Goal: Answer question/provide support: Answer question/provide support

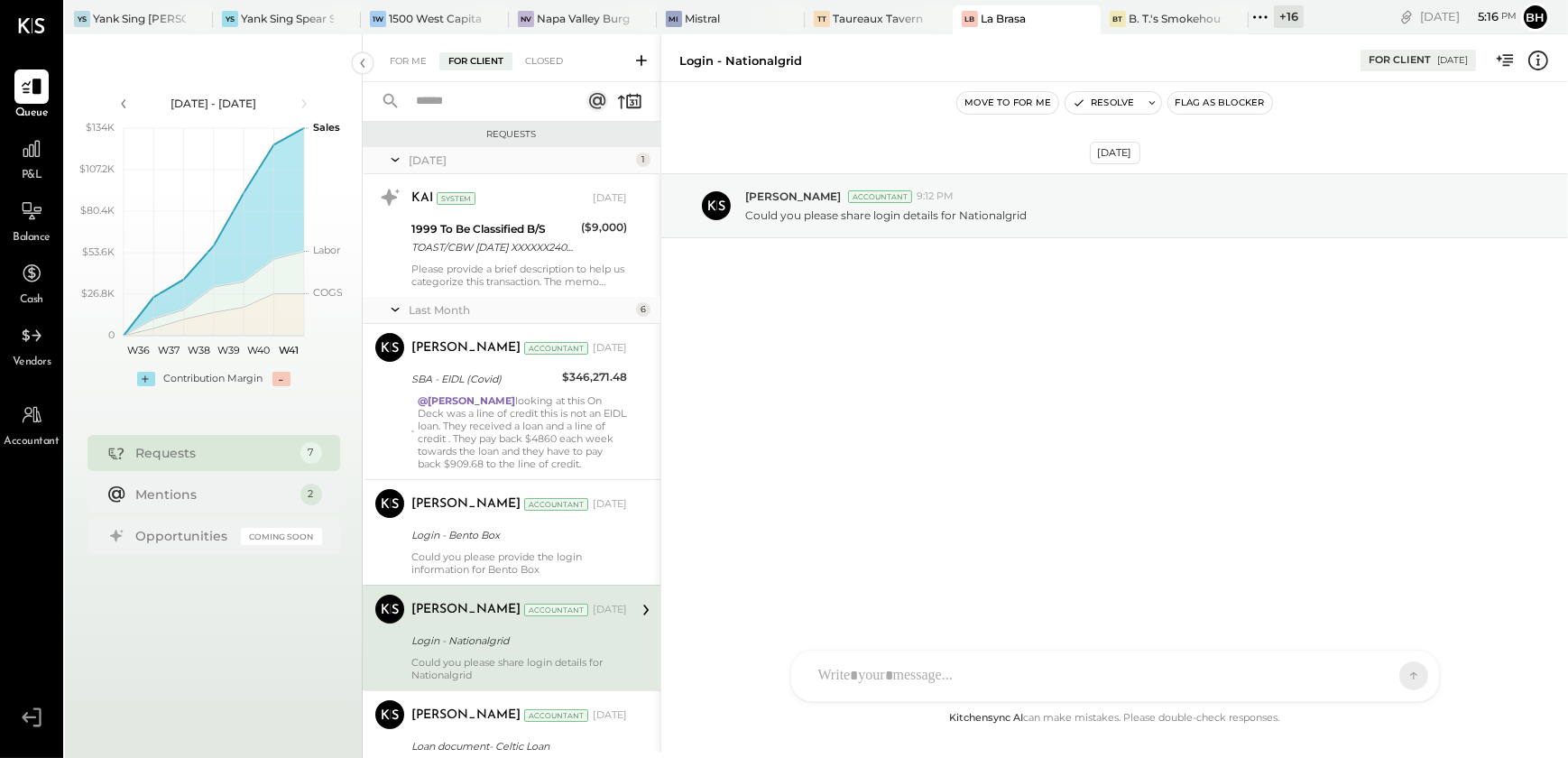
scroll to position [326, 0]
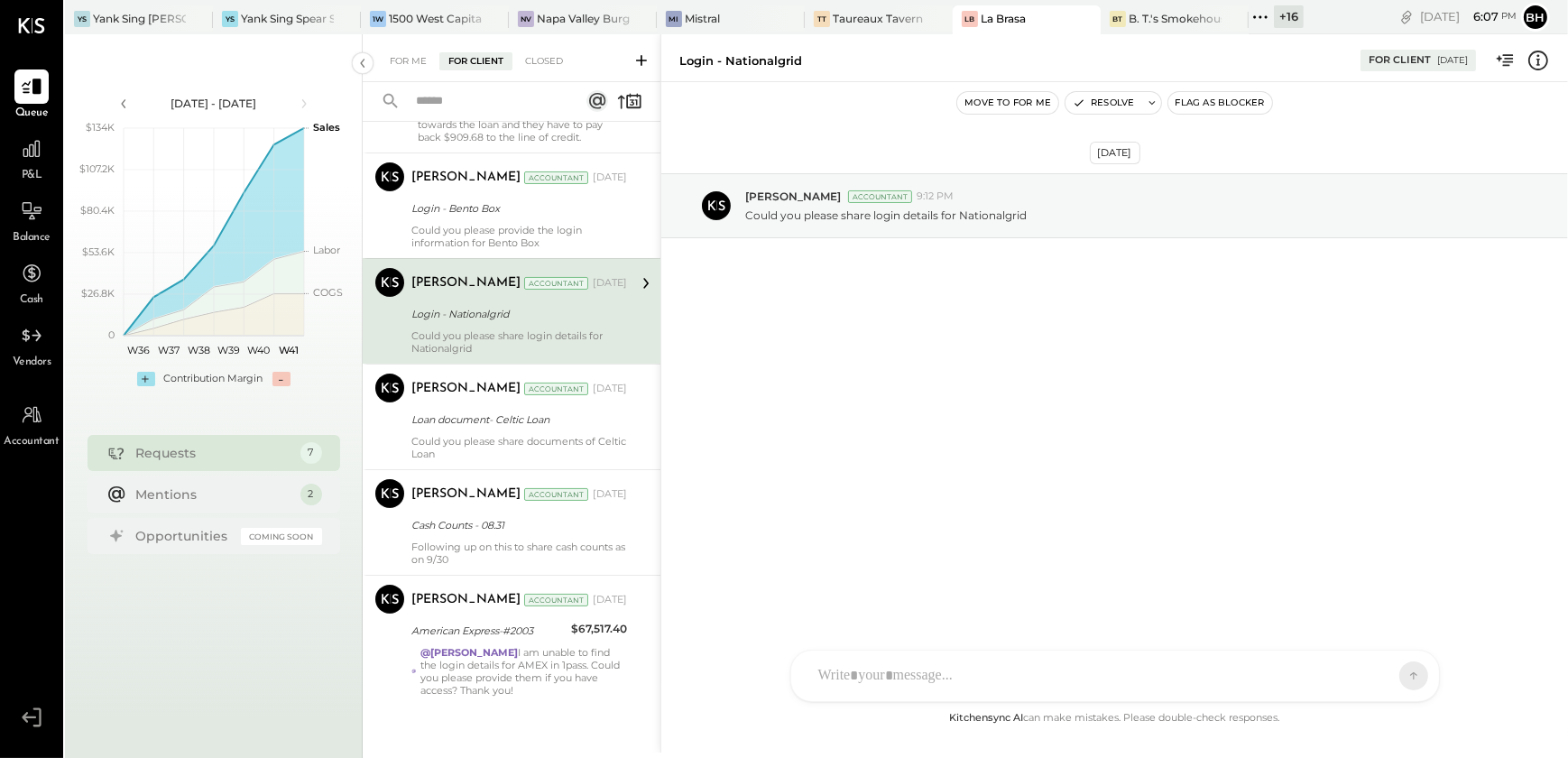
click at [641, 55] on icon at bounding box center [642, 61] width 11 height 11
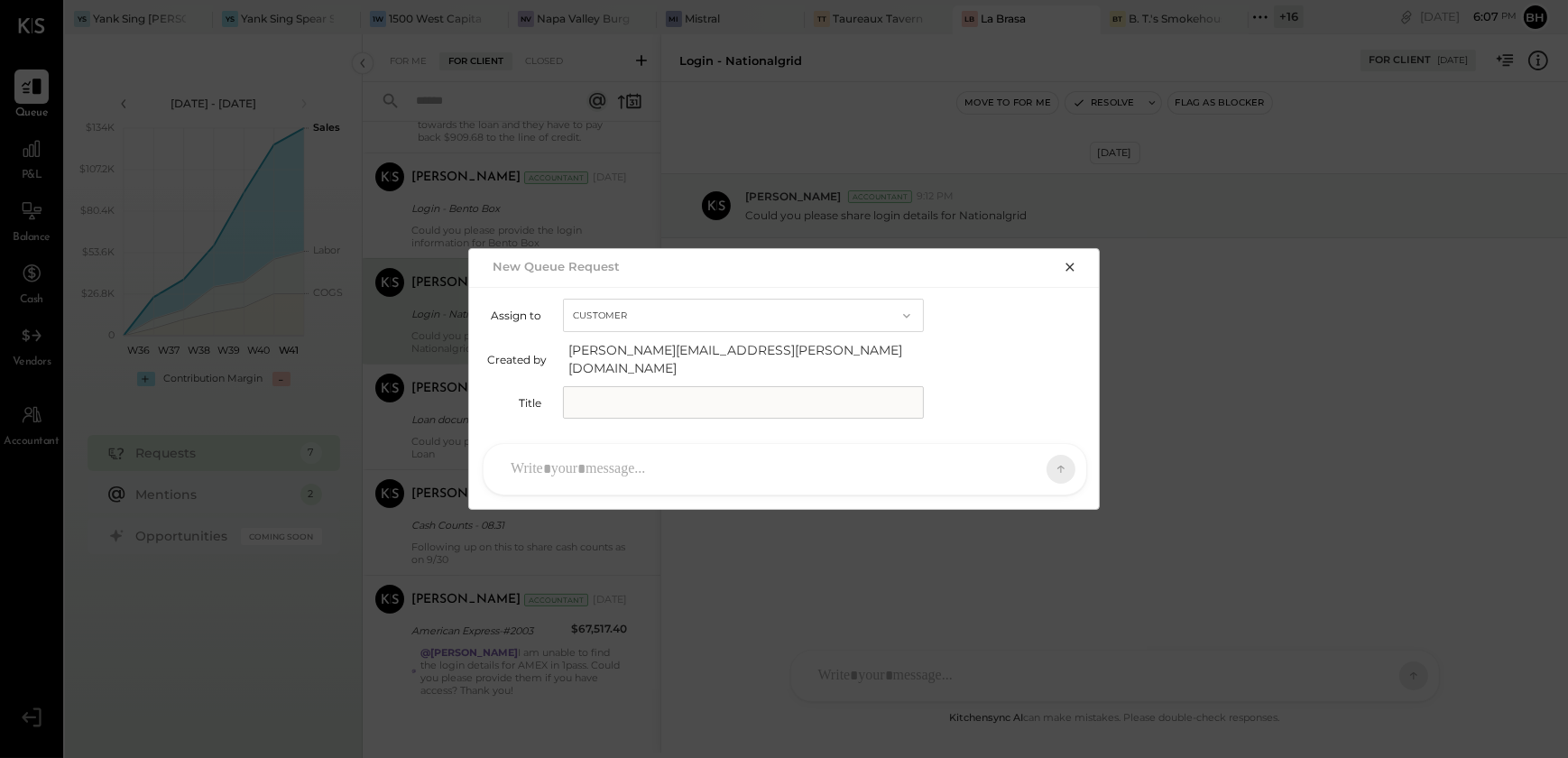
click at [644, 406] on input "text" at bounding box center [743, 403] width 361 height 33
type input "**********"
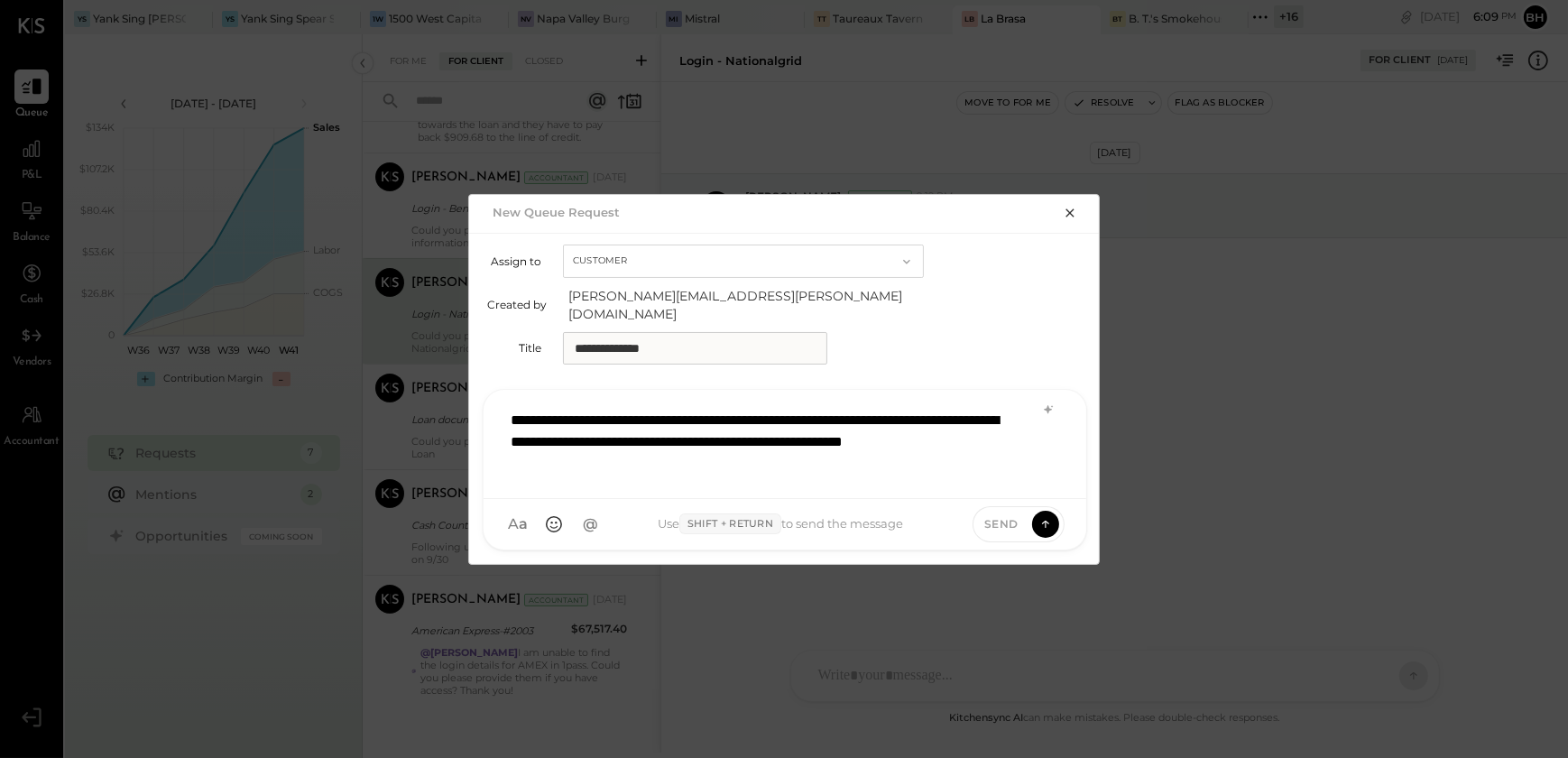
click at [1045, 404] on icon at bounding box center [1048, 410] width 15 height 15
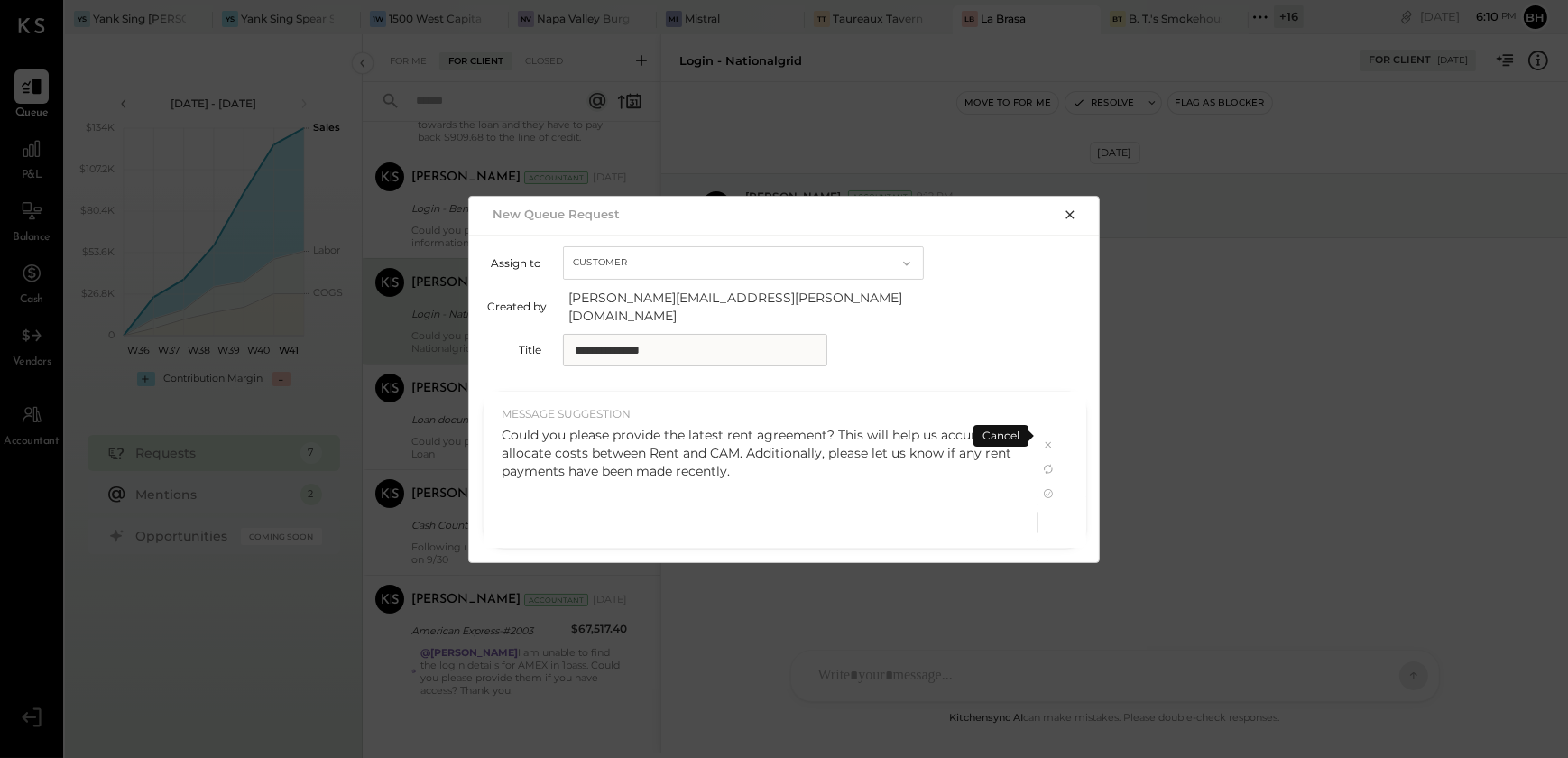
click at [800, 464] on div "Could you please provide the latest rent agreement? This will help us accuratel…" at bounding box center [761, 453] width 518 height 55
click at [762, 457] on div "Could you please provide the latest rent agreement? This will help us accuratel…" at bounding box center [761, 453] width 518 height 55
click at [1050, 489] on icon at bounding box center [1048, 494] width 9 height 9
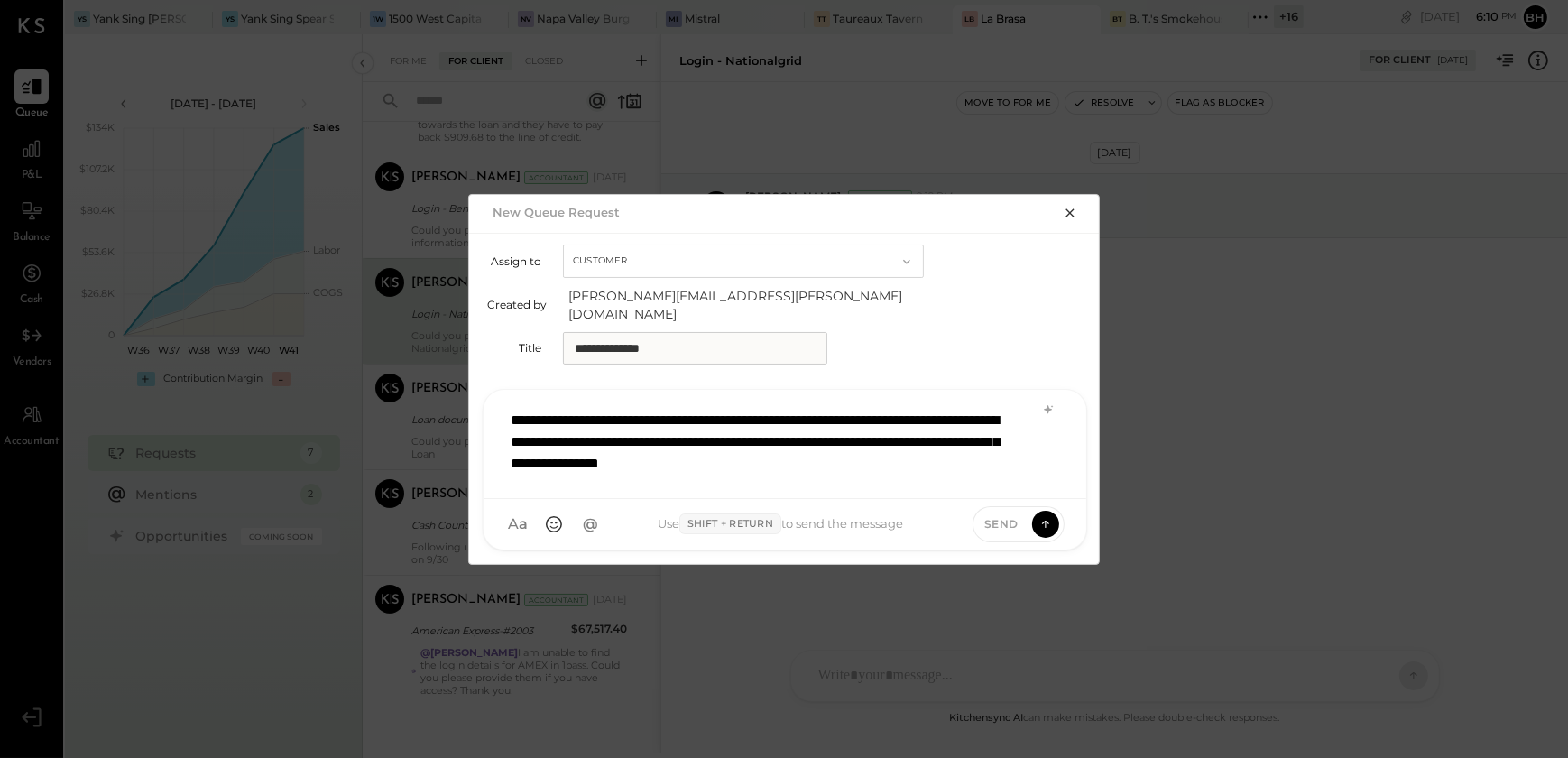
drag, startPoint x: 1039, startPoint y: 511, endPoint x: 1045, endPoint y: 576, distance: 65.3
click at [1039, 515] on icon at bounding box center [1045, 524] width 16 height 18
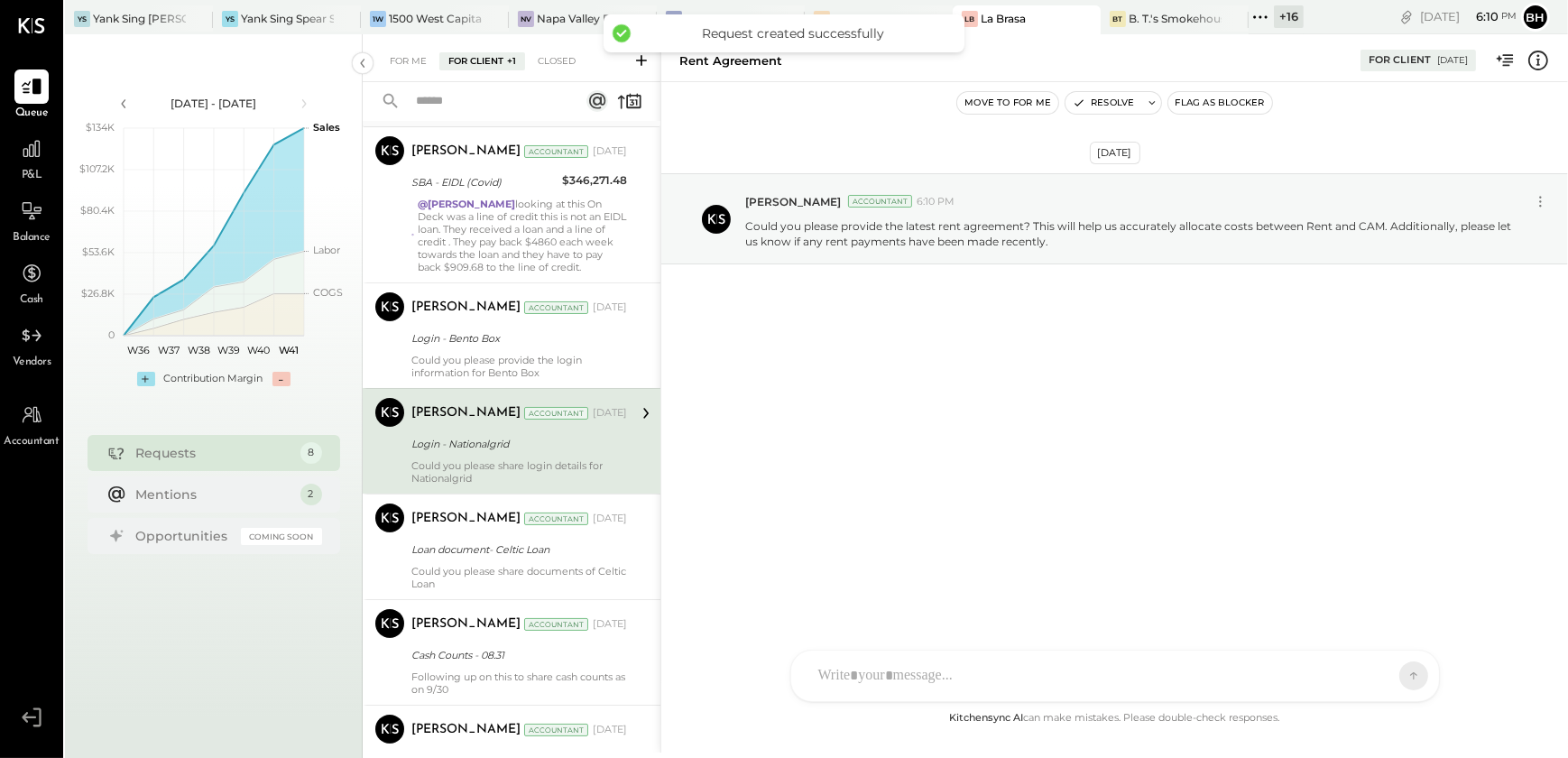
scroll to position [458, 0]
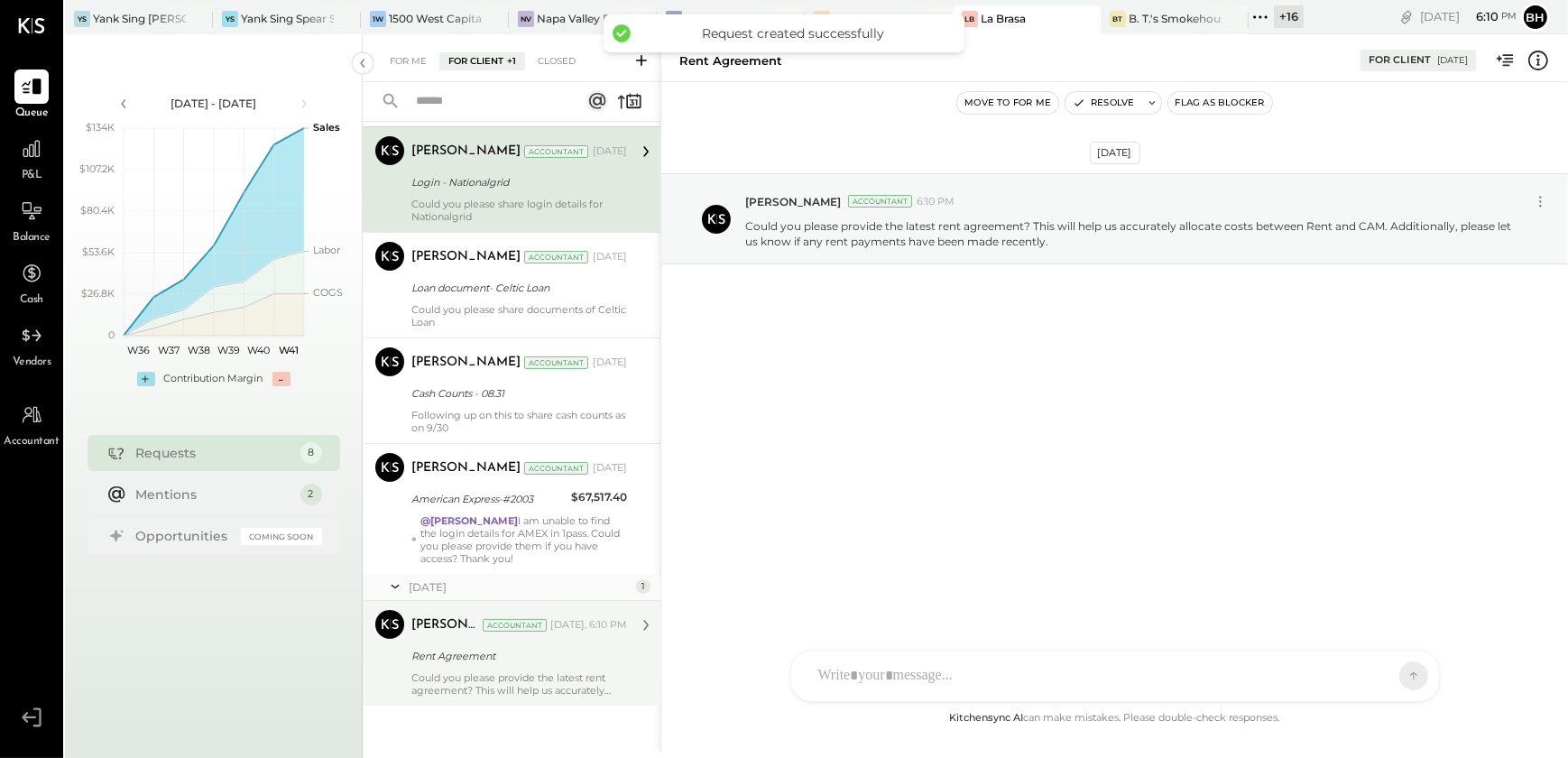
click at [458, 673] on div "Could you please provide the latest rent agreement? This will help us accuratel…" at bounding box center [518, 683] width 215 height 25
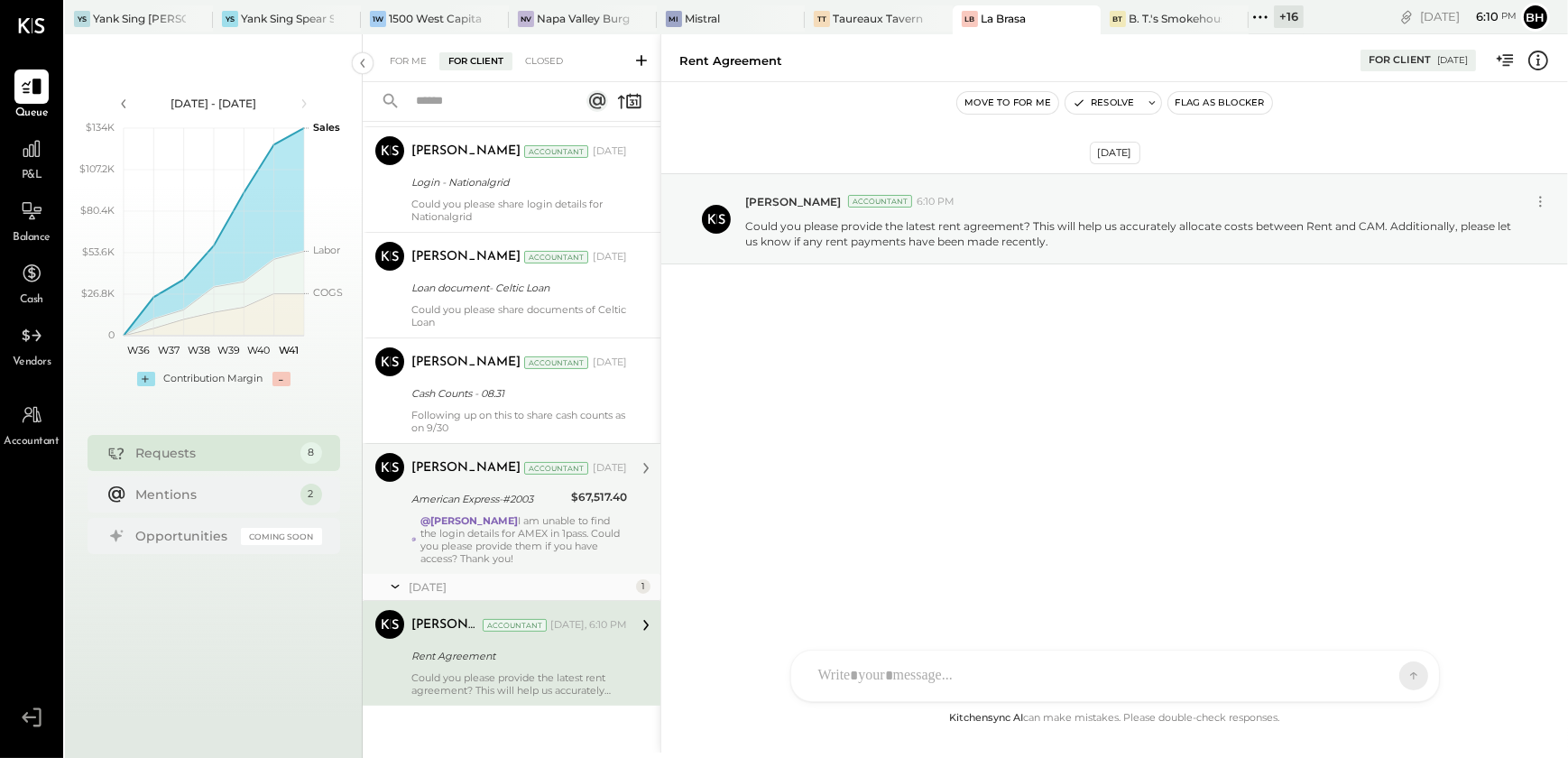
click at [520, 522] on div "@[PERSON_NAME] I am unable to find the login details for AMEX in 1pass. Could y…" at bounding box center [523, 540] width 206 height 51
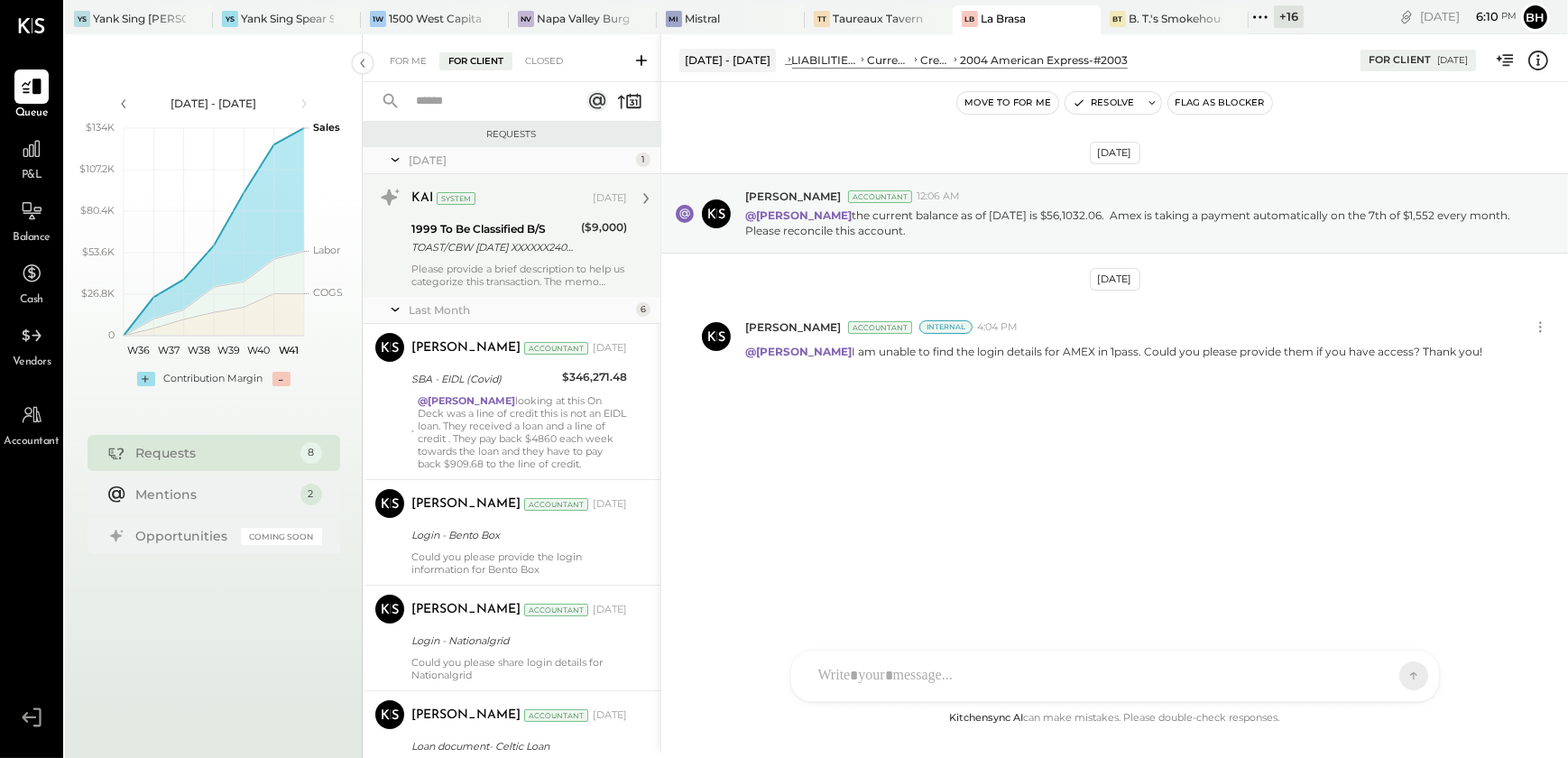
click at [508, 264] on div "Please provide a brief description to help us categorize this transaction. The …" at bounding box center [518, 275] width 215 height 25
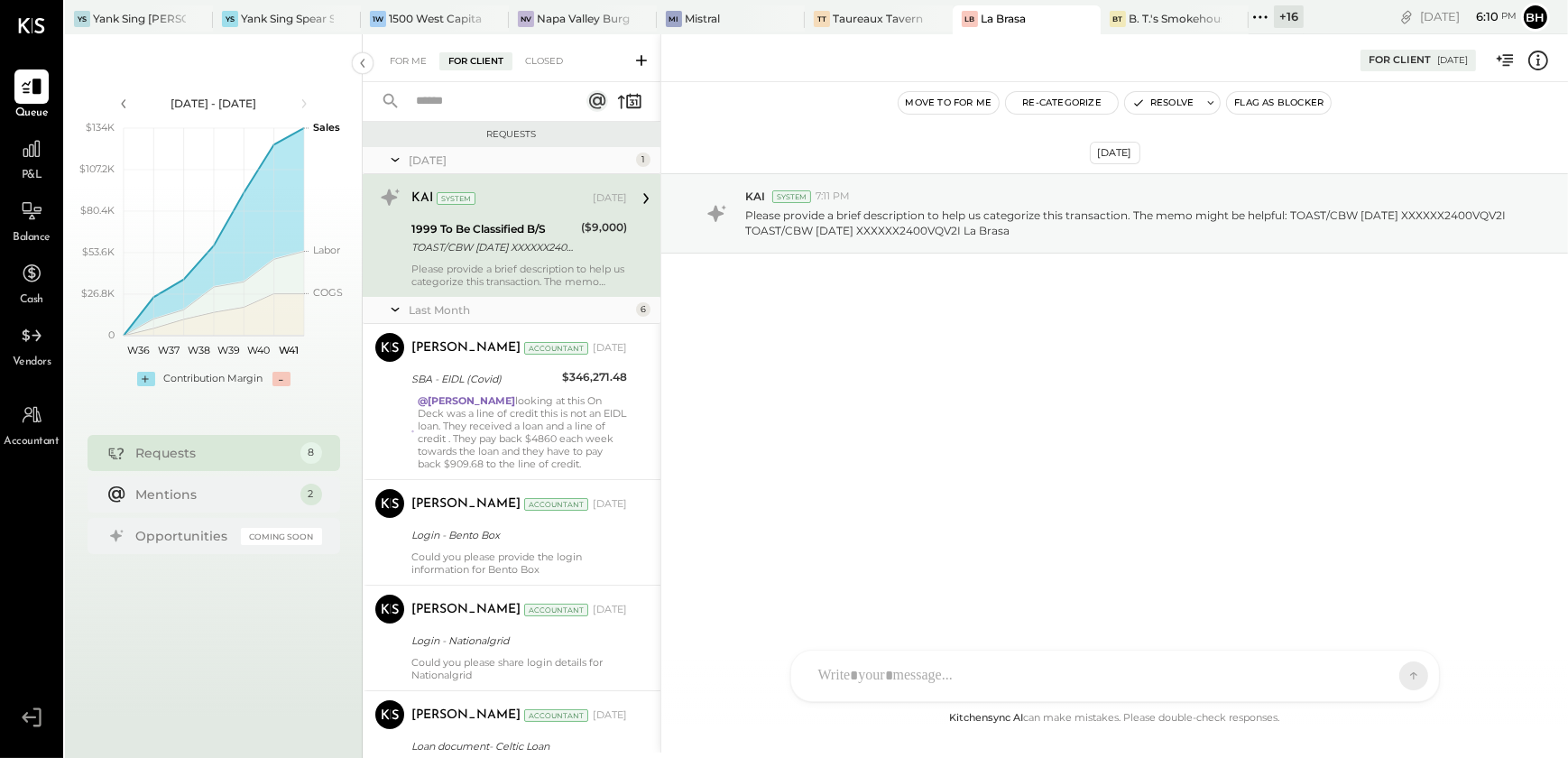
click at [1543, 61] on icon at bounding box center [1538, 61] width 24 height 24
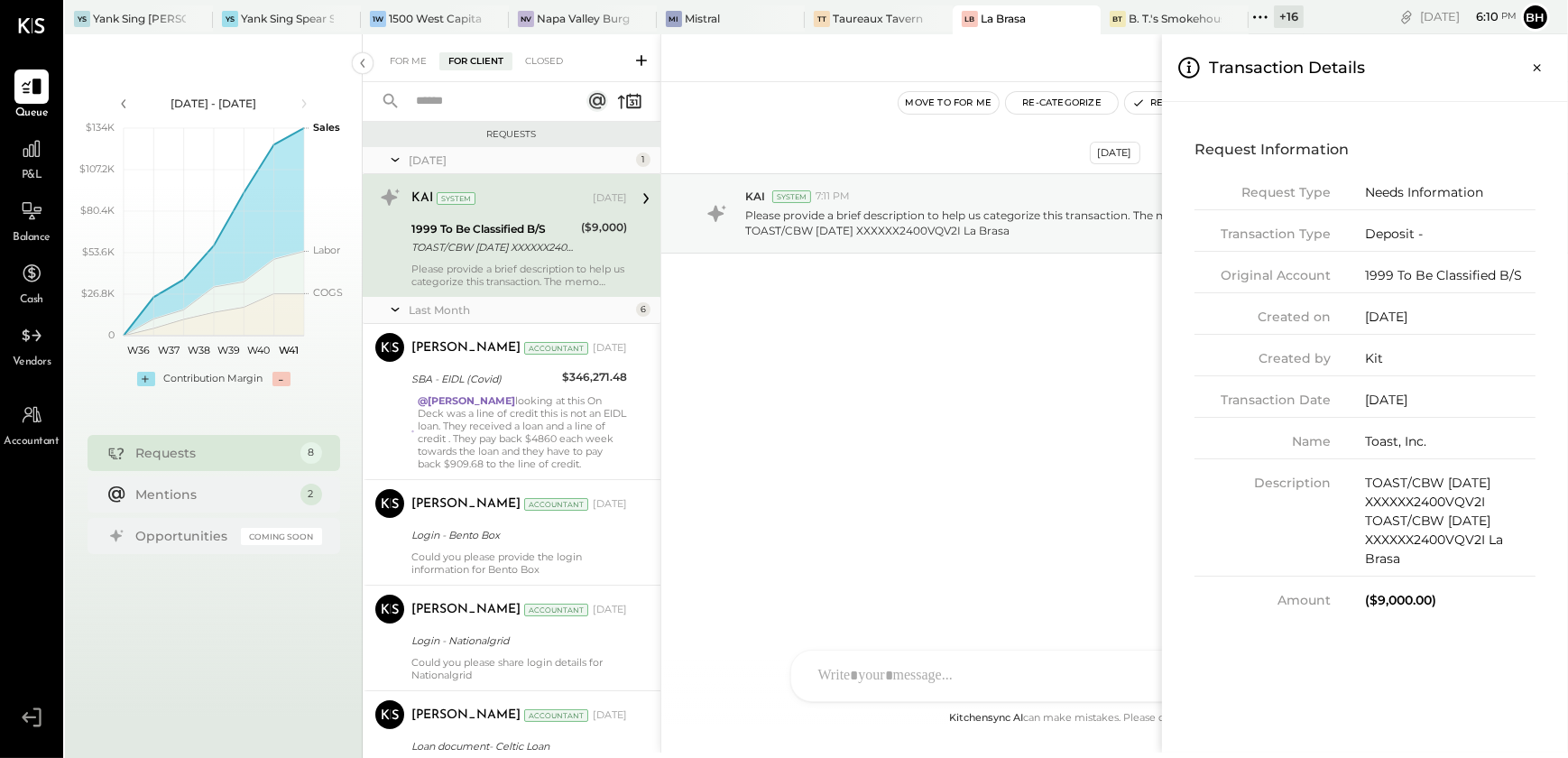
click at [514, 444] on div "For Me For Client Closed Requests [DATE] 1 KAI System [DATE] 1999 To Be Classif…" at bounding box center [965, 394] width 1205 height 718
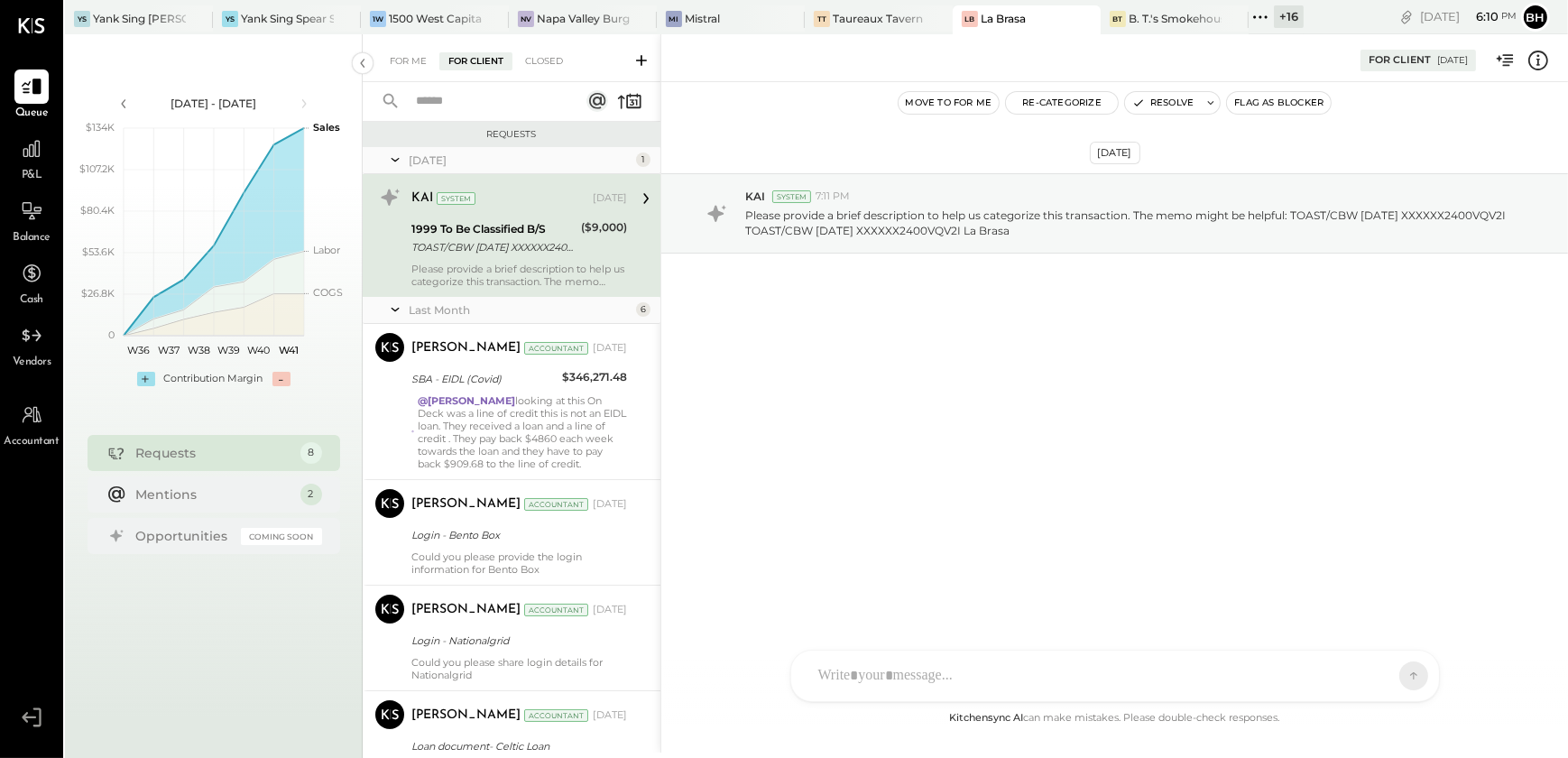
click at [514, 444] on div "@[PERSON_NAME] looking at this On Deck was a line of credit this is not an EIDL…" at bounding box center [522, 432] width 209 height 75
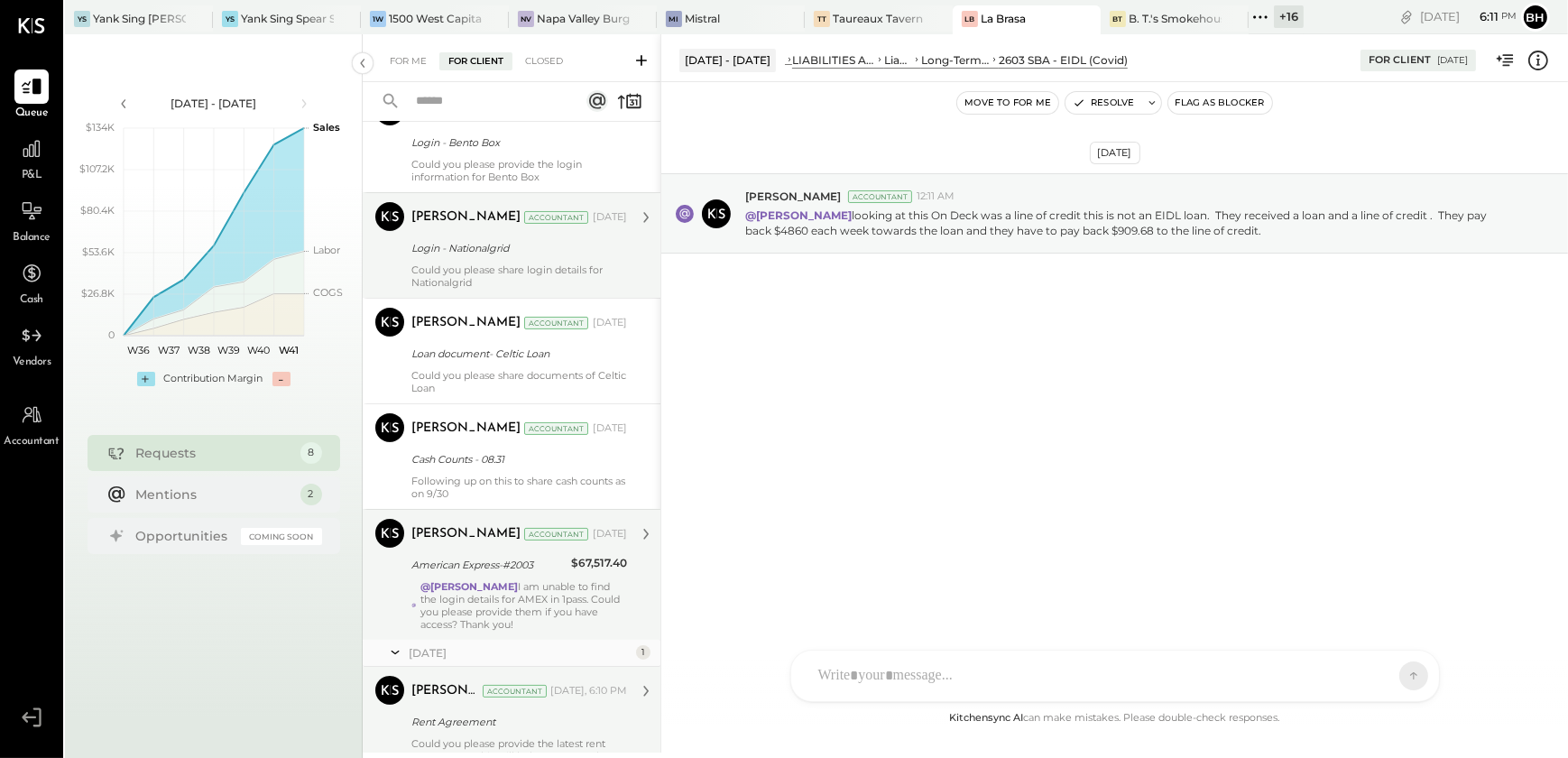
scroll to position [409, 0]
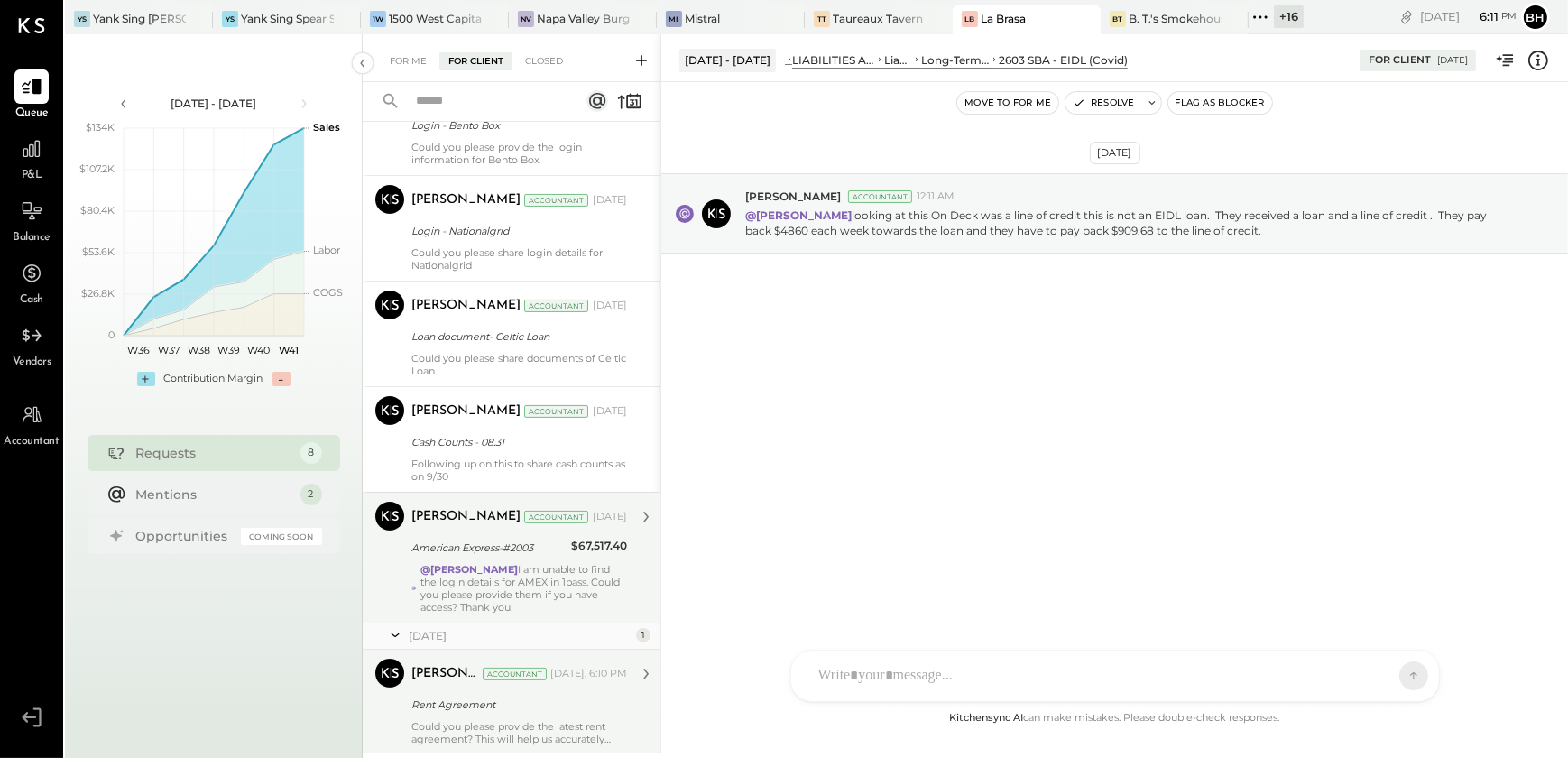
click at [482, 703] on div "Rent Agreement" at bounding box center [515, 704] width 210 height 18
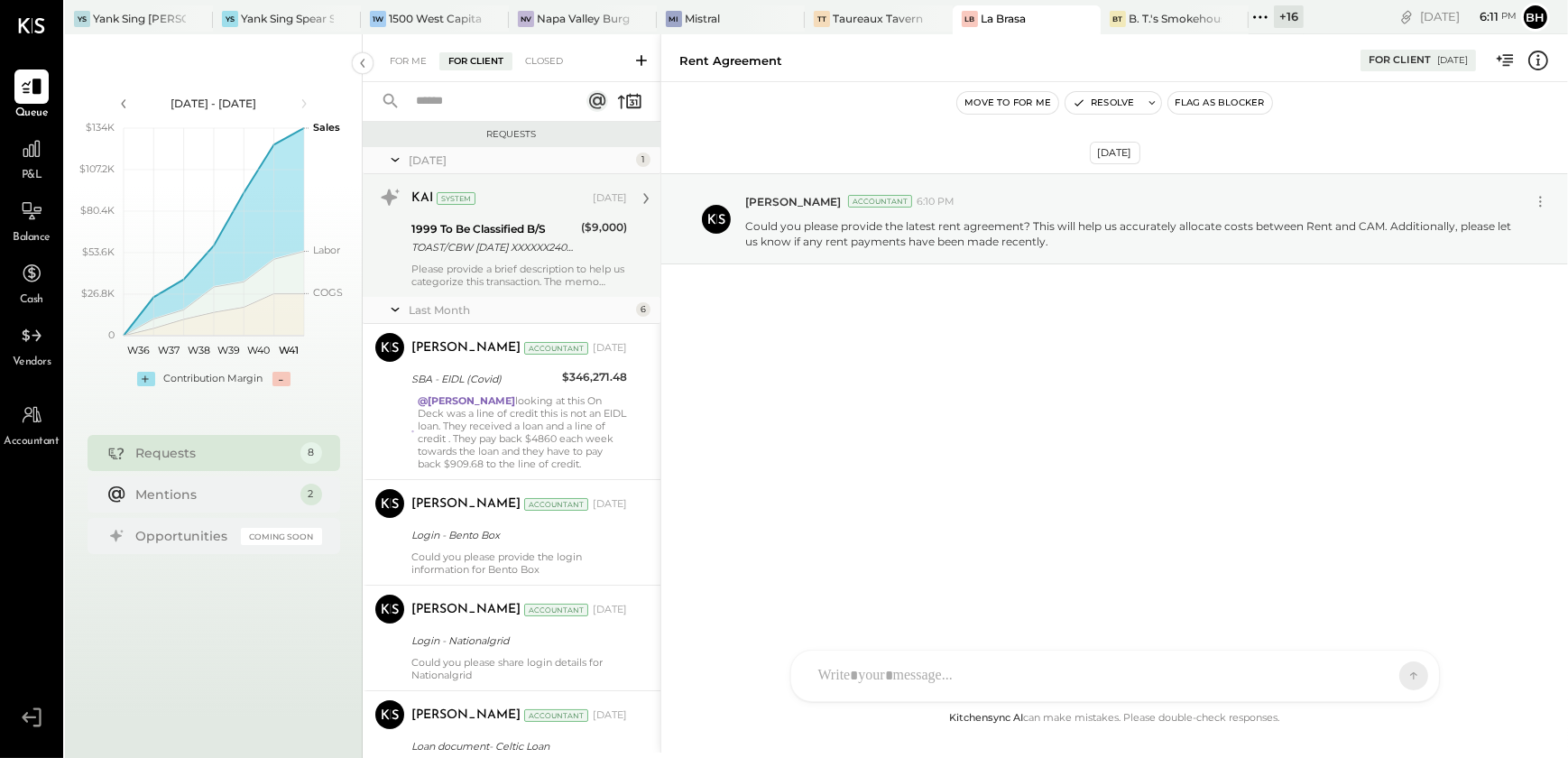
click at [772, 390] on div "[DATE] [PERSON_NAME] Accountant 6:10 PM Could you please provide the latest ren…" at bounding box center [1114, 264] width 906 height 273
click at [1009, 466] on div "[DATE] [PERSON_NAME] Accountant 6:10 PM Could you please provide the latest ren…" at bounding box center [1114, 394] width 906 height 625
click at [809, 542] on div "[DATE] [PERSON_NAME] Accountant 6:10 PM Could you please provide the latest ren…" at bounding box center [1114, 394] width 906 height 625
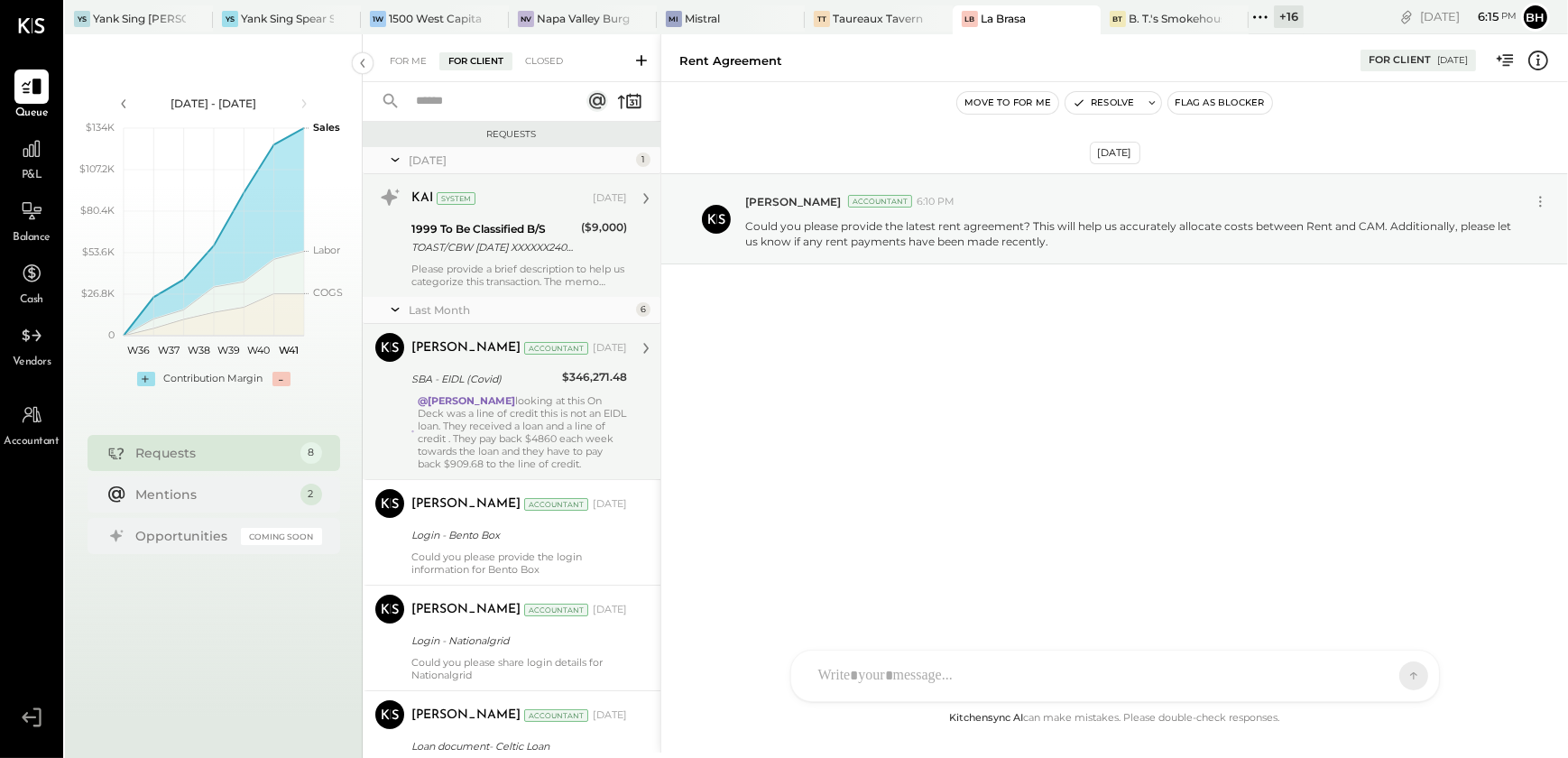
click at [504, 420] on div "@[PERSON_NAME] looking at this On Deck was a line of credit this is not an EIDL…" at bounding box center [522, 432] width 209 height 75
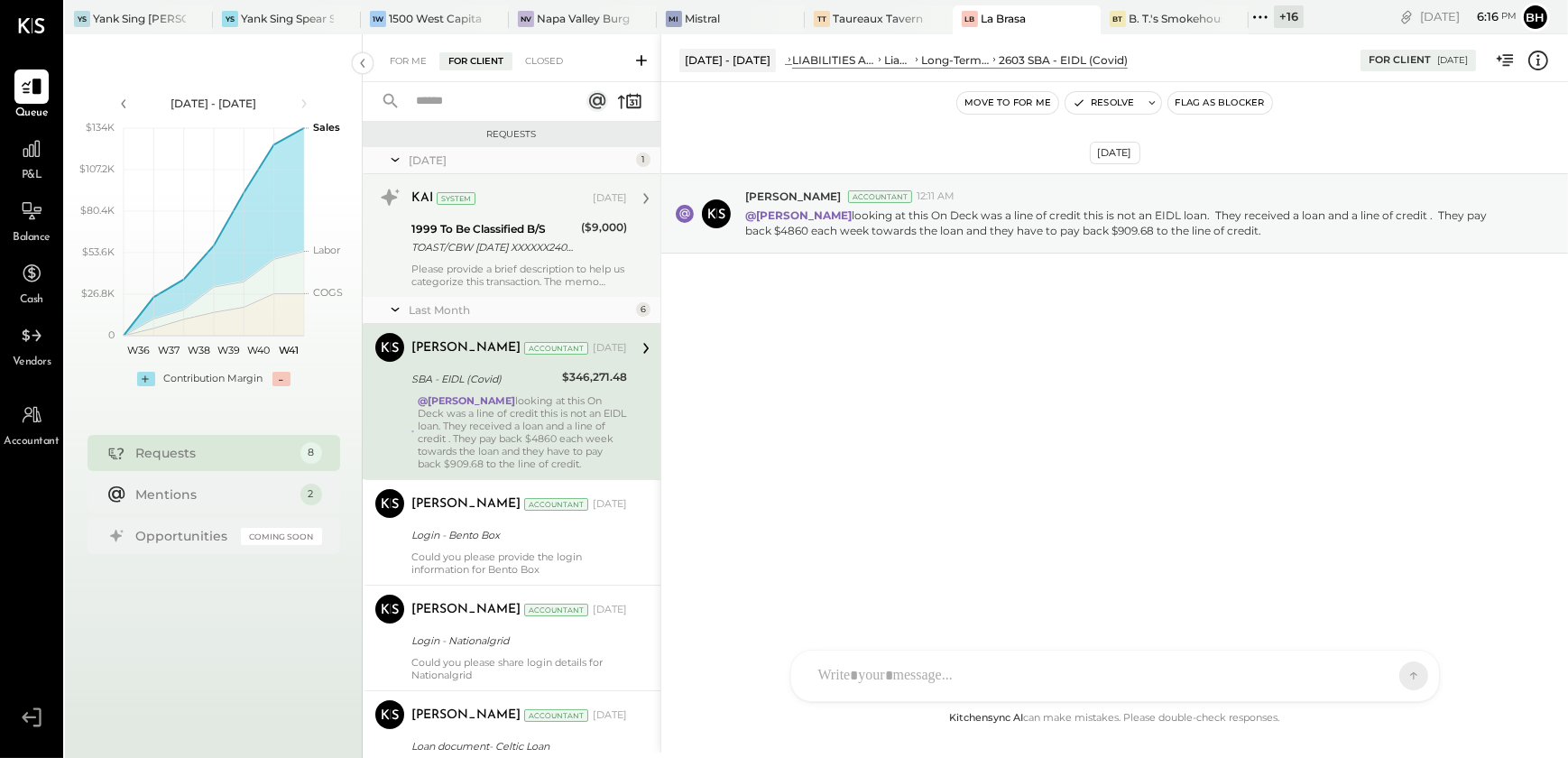
click at [851, 444] on div "[DATE] [PERSON_NAME] Accountant 12:11 AM @[PERSON_NAME] looking at this On Deck…" at bounding box center [1114, 394] width 906 height 625
